Goal: Find contact information: Find contact information

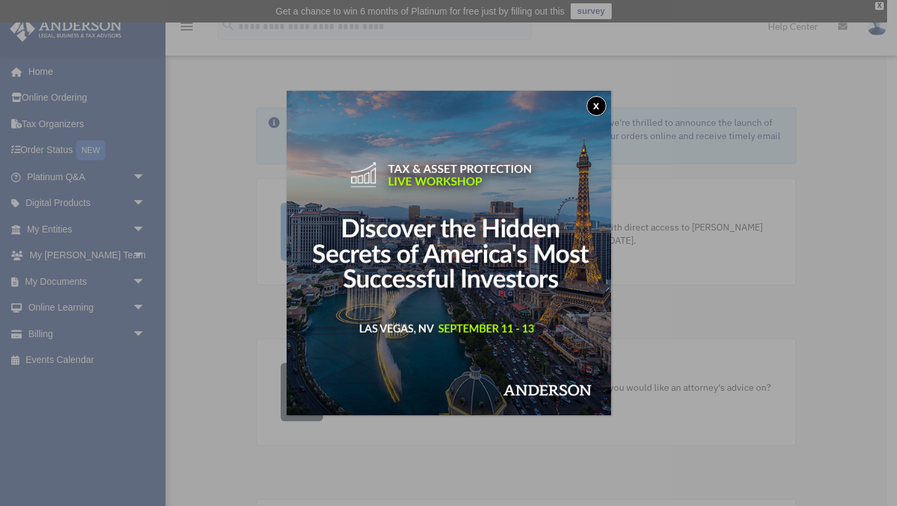
click at [595, 109] on button "x" at bounding box center [596, 106] width 20 height 20
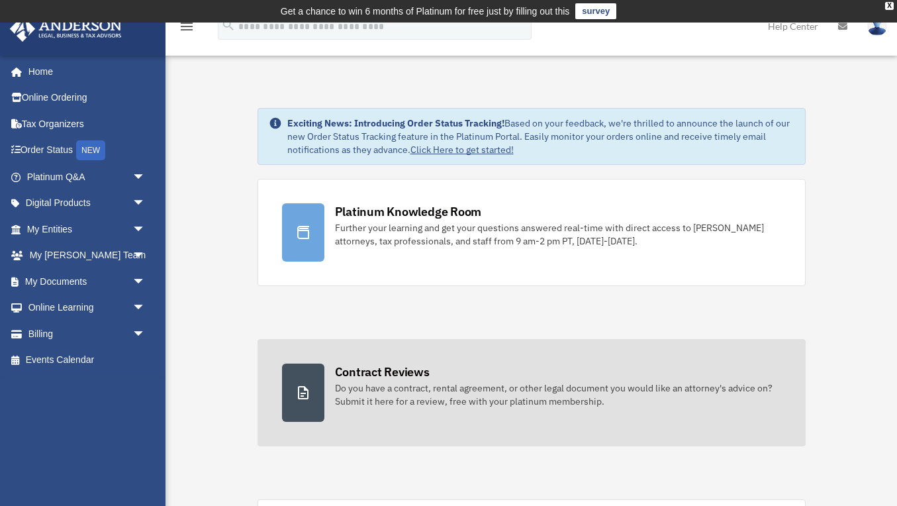
click at [385, 369] on div "Contract Reviews" at bounding box center [382, 371] width 95 height 17
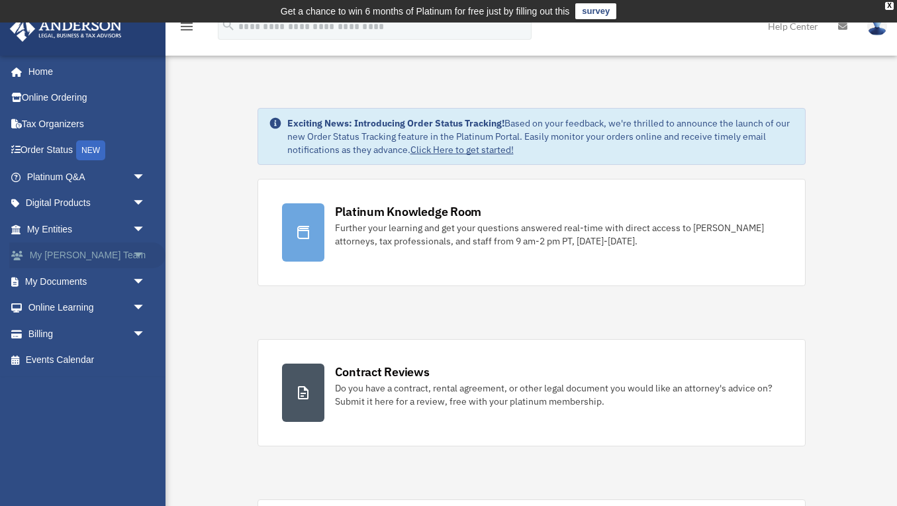
click at [72, 257] on link "My Anderson Team arrow_drop_down" at bounding box center [87, 255] width 156 height 26
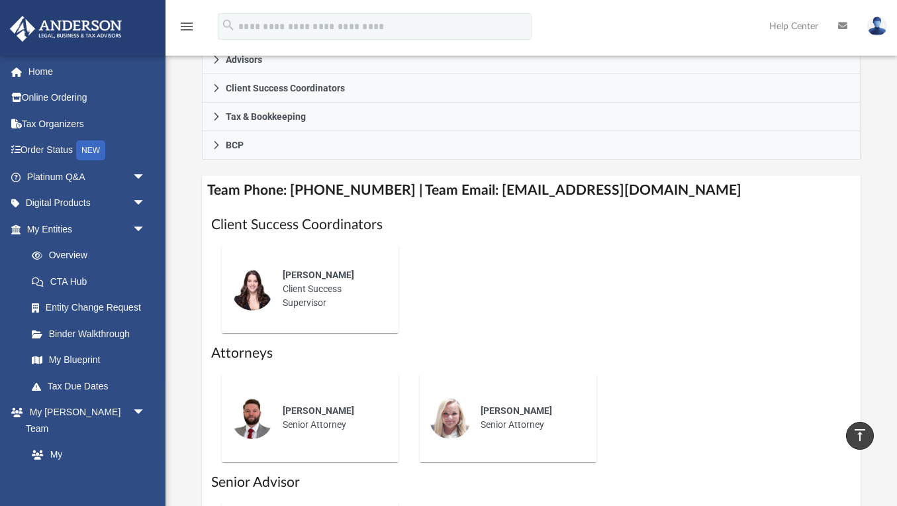
scroll to position [449, 0]
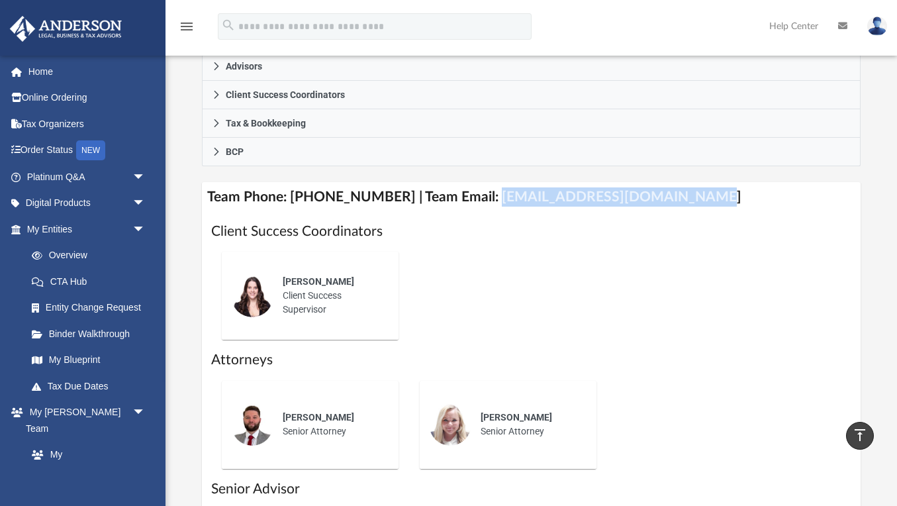
drag, startPoint x: 473, startPoint y: 179, endPoint x: 676, endPoint y: 181, distance: 202.6
click at [676, 182] on h4 "Team Phone: (725) 201-7371 | Team Email: myteam@andersonadvisors.com" at bounding box center [531, 197] width 659 height 30
copy h4 "myteam@andersonadvisors.com"
